Goal: Information Seeking & Learning: Learn about a topic

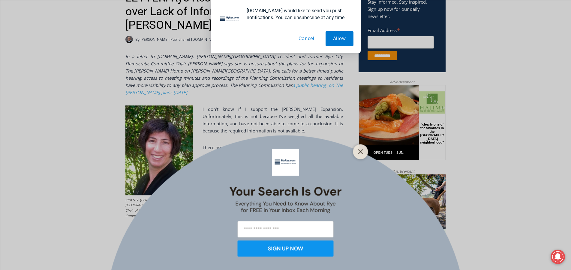
click at [311, 43] on button "Cancel" at bounding box center [306, 38] width 31 height 15
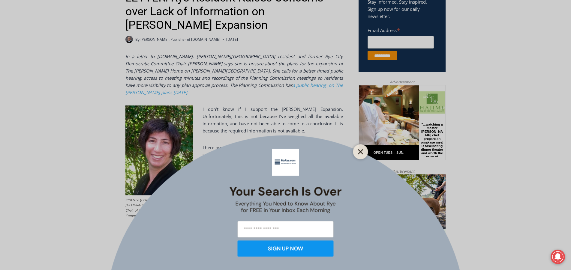
click at [357, 151] on button "Close" at bounding box center [360, 152] width 8 height 8
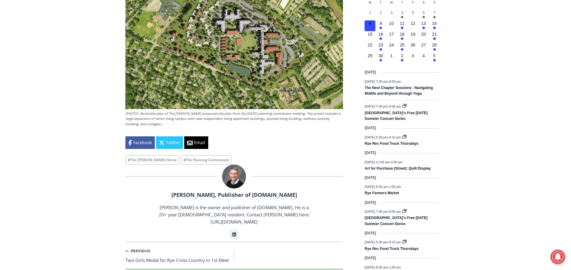
scroll to position [722, 0]
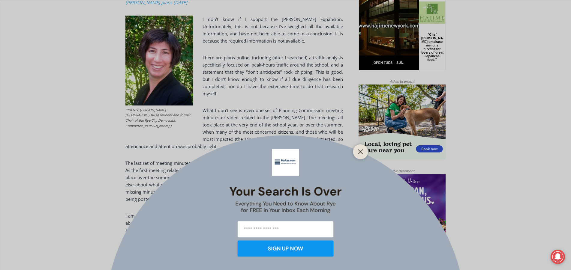
click at [366, 152] on div at bounding box center [360, 151] width 15 height 15
click at [359, 152] on icon "Close" at bounding box center [360, 151] width 5 height 5
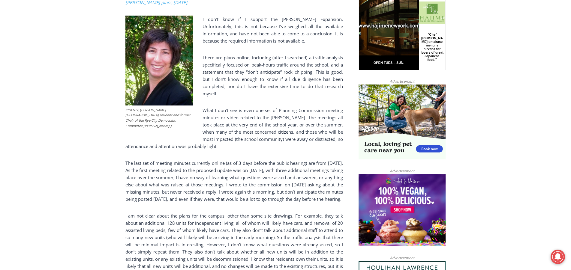
click at [245, 110] on p "What I don’t see is even one set of Planning Commission meeting minutes or vide…" at bounding box center [234, 128] width 218 height 43
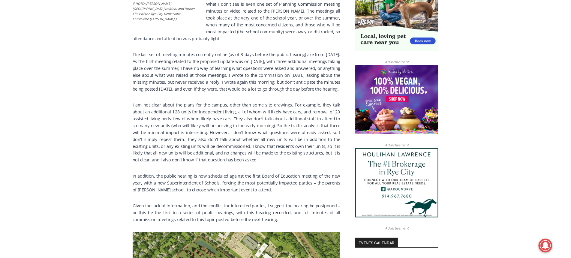
scroll to position [414, 0]
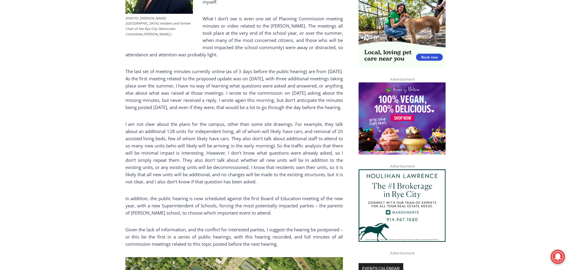
click at [219, 131] on p "I am not clear about the plans for the campus, other than some site drawings. F…" at bounding box center [234, 153] width 218 height 65
click at [221, 121] on p "I am not clear about the plans for the campus, other than some site drawings. F…" at bounding box center [234, 153] width 218 height 65
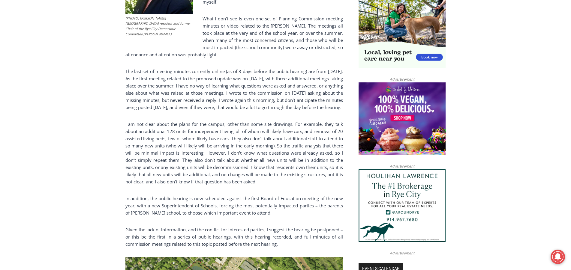
click at [221, 121] on p "I am not clear about the plans for the campus, other than some site drawings. F…" at bounding box center [234, 153] width 218 height 65
click at [220, 121] on p "I am not clear about the plans for the campus, other than some site drawings. F…" at bounding box center [234, 153] width 218 height 65
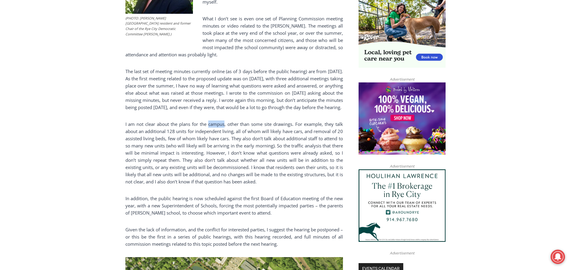
click at [220, 121] on p "I am not clear about the plans for the campus, other than some site drawings. F…" at bounding box center [234, 153] width 218 height 65
click at [248, 121] on p "I am not clear about the plans for the campus, other than some site drawings. F…" at bounding box center [234, 153] width 218 height 65
click at [244, 85] on p "The last set of meeting minutes currently online (as of 3 days before the publi…" at bounding box center [234, 89] width 218 height 43
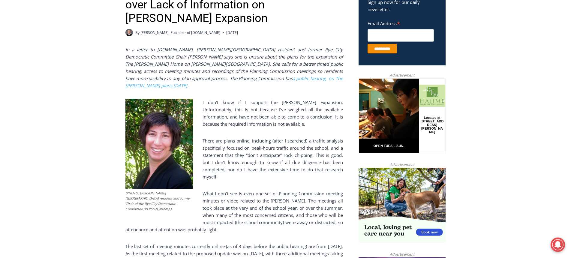
scroll to position [426, 0]
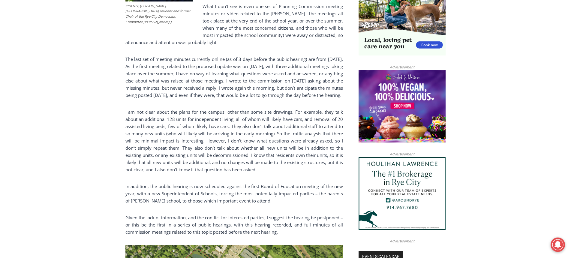
click at [285, 144] on p "I am not clear about the plans for the campus, other than some site drawings. F…" at bounding box center [234, 140] width 218 height 65
click at [220, 143] on p "I am not clear about the plans for the campus, other than some site drawings. F…" at bounding box center [234, 140] width 218 height 65
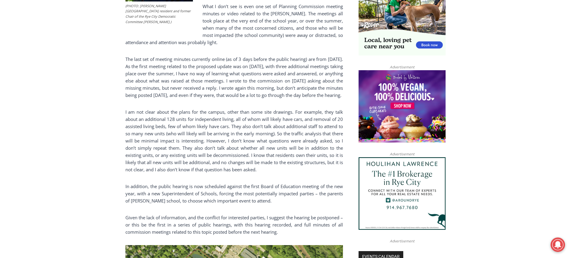
click at [211, 131] on p "I am not clear about the plans for the campus, other than some site drawings. F…" at bounding box center [234, 140] width 218 height 65
click at [217, 128] on p "I am not clear about the plans for the campus, other than some site drawings. F…" at bounding box center [234, 140] width 218 height 65
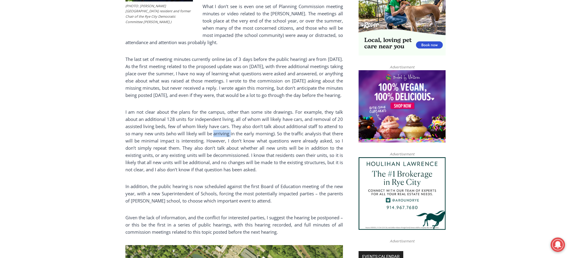
click at [217, 128] on p "I am not clear about the plans for the campus, other than some site drawings. F…" at bounding box center [234, 140] width 218 height 65
click at [234, 73] on p "The last set of meeting minutes currently online (as of 3 days before the publi…" at bounding box center [234, 77] width 218 height 43
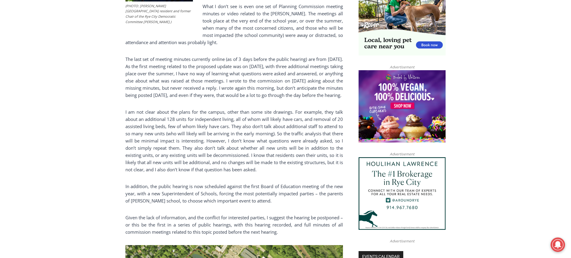
click at [266, 108] on p "I am not clear about the plans for the campus, other than some site drawings. F…" at bounding box center [234, 140] width 218 height 65
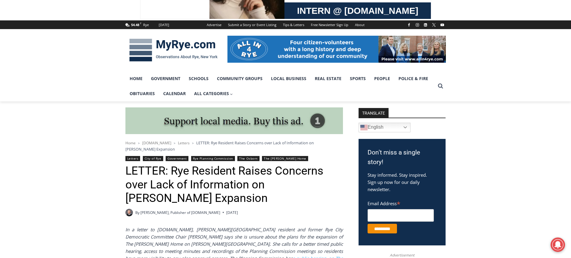
scroll to position [0, 0]
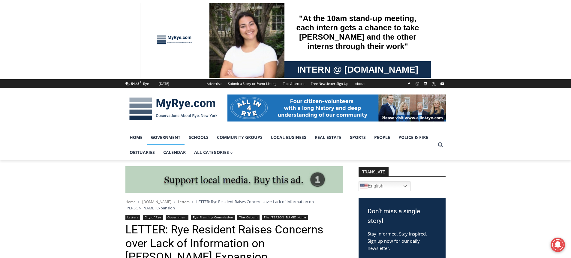
click at [170, 140] on link "Government" at bounding box center [166, 137] width 38 height 15
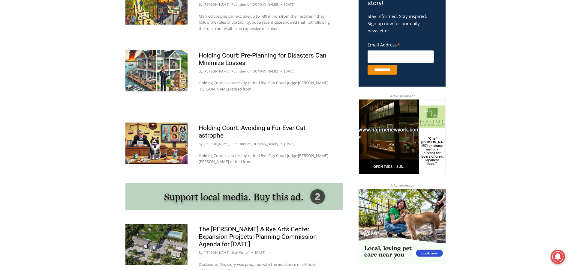
scroll to position [538, 0]
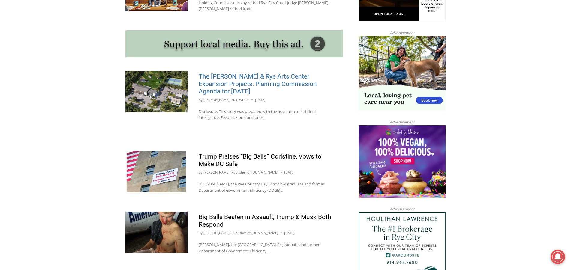
click at [218, 86] on link "The [PERSON_NAME] & Rye Arts Center Expansion Projects: Planning Commission Age…" at bounding box center [258, 84] width 118 height 22
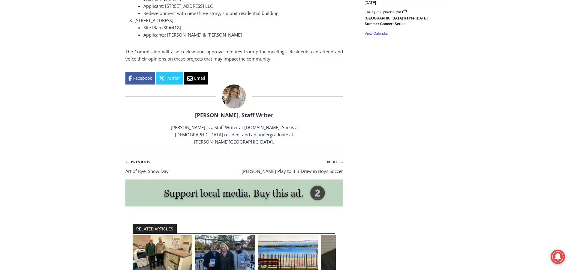
scroll to position [1041, 0]
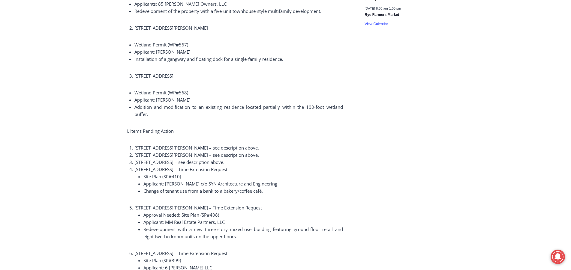
click at [79, 107] on div "Home > Government > Rye Planning Commission > The [PERSON_NAME] & Rye Arts Cent…" at bounding box center [285, 177] width 571 height 1656
click at [78, 108] on div "Home > Government > Rye Planning Commission > The [PERSON_NAME] & Rye Arts Cent…" at bounding box center [285, 177] width 571 height 1656
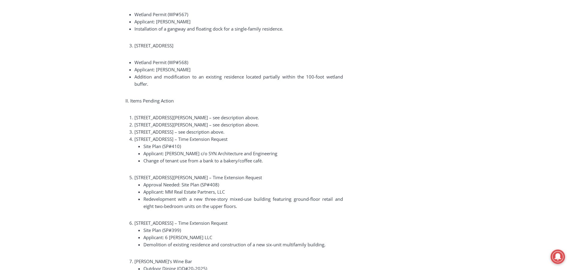
scroll to position [720, 0]
